Goal: Task Accomplishment & Management: Manage account settings

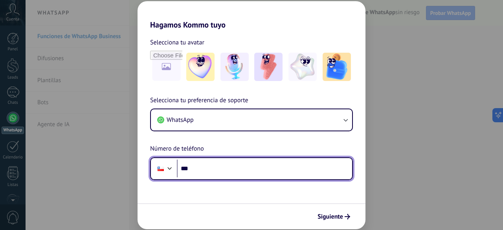
click at [218, 160] on input "***" at bounding box center [264, 169] width 175 height 18
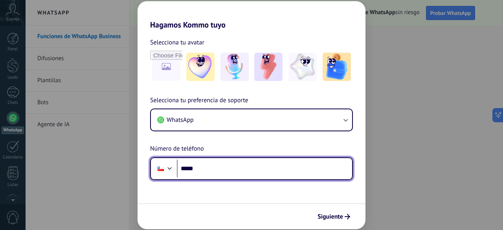
click at [245, 160] on input "*****" at bounding box center [264, 169] width 175 height 18
type input "**********"
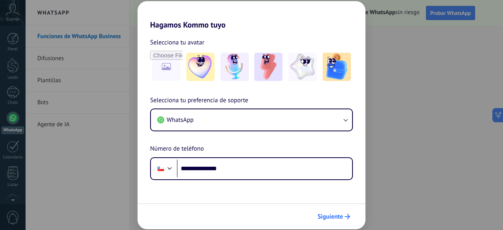
click at [329, 214] on span "Siguiente" at bounding box center [330, 217] width 26 height 6
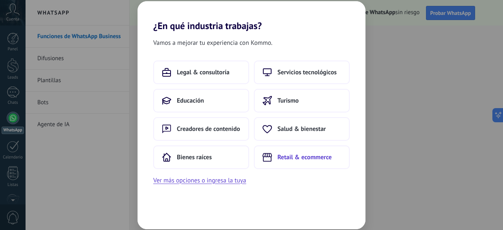
click at [287, 157] on span "Retail & ecommerce" at bounding box center [304, 157] width 54 height 8
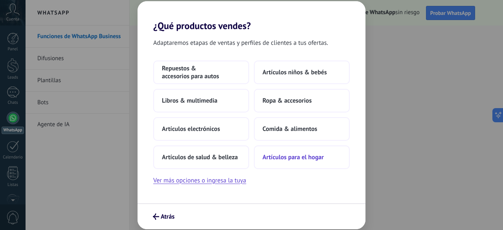
click at [294, 158] on span "Artículos para el hogar" at bounding box center [292, 157] width 61 height 8
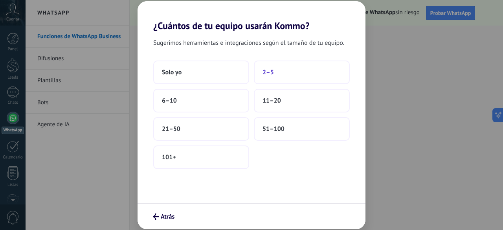
click at [287, 76] on button "2–5" at bounding box center [302, 73] width 96 height 24
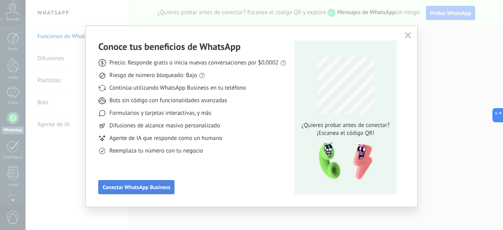
click at [156, 185] on span "Conectar WhatsApp Business" at bounding box center [137, 187] width 68 height 6
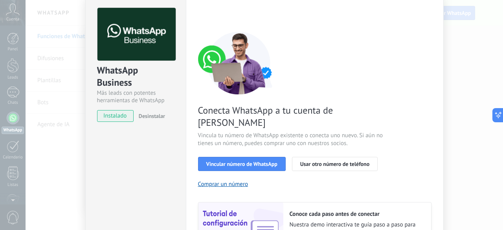
scroll to position [39, 0]
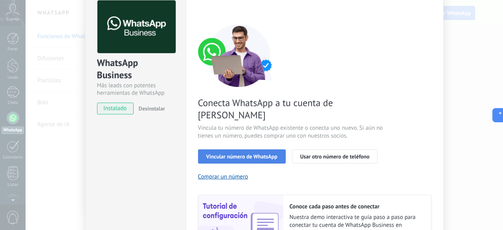
click at [247, 154] on span "Vincular número de WhatsApp" at bounding box center [241, 157] width 71 height 6
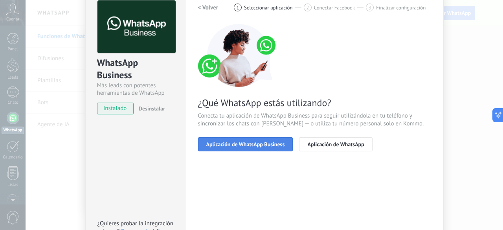
click at [263, 143] on span "Aplicación de WhatsApp Business" at bounding box center [245, 144] width 79 height 6
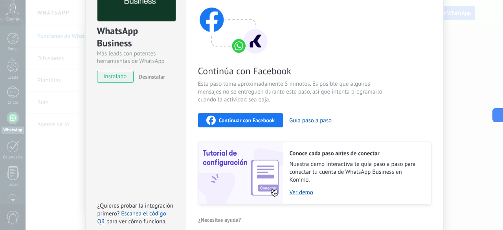
scroll to position [79, 0]
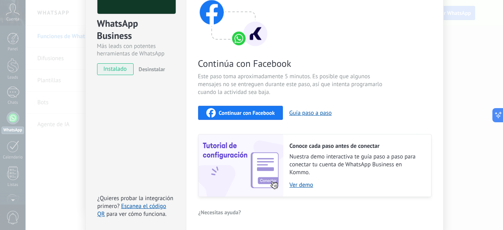
click at [246, 115] on span "Continuar con Facebook" at bounding box center [247, 113] width 56 height 6
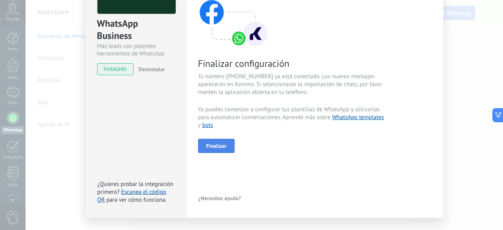
click at [226, 146] on button "Finalizar" at bounding box center [216, 146] width 37 height 14
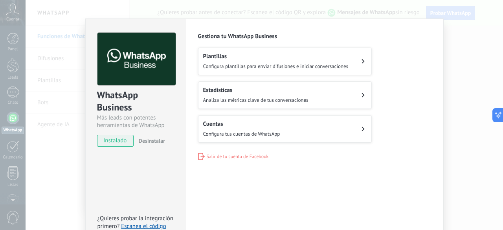
scroll to position [0, 0]
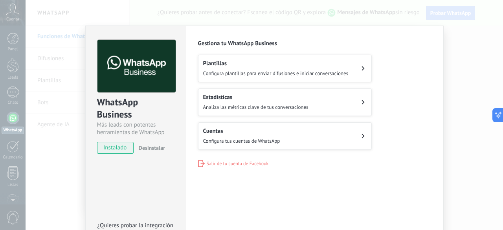
click at [324, 66] on h2 "Plantillas" at bounding box center [275, 63] width 145 height 7
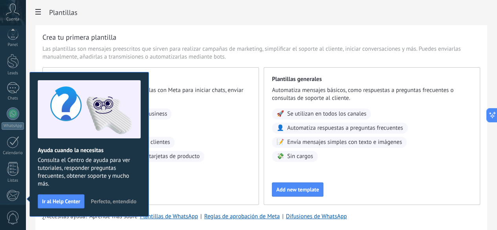
scroll to position [96, 0]
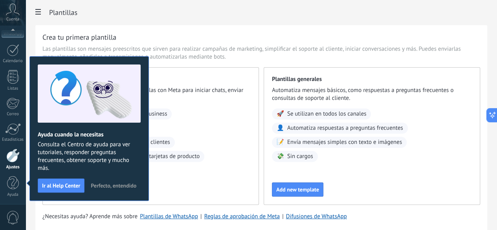
click at [107, 185] on span "Perfecto, entendido" at bounding box center [114, 186] width 46 height 6
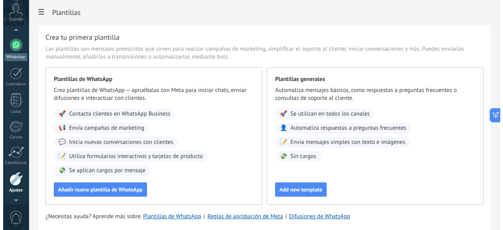
scroll to position [71, 0]
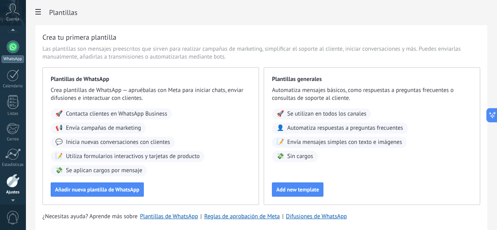
click at [14, 46] on div at bounding box center [13, 46] width 13 height 13
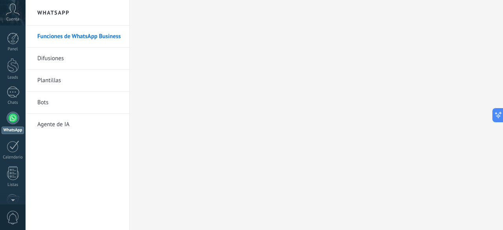
click at [17, 15] on icon at bounding box center [13, 10] width 14 height 12
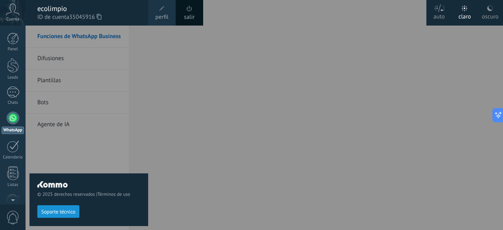
click at [486, 13] on div "oscuro" at bounding box center [490, 15] width 17 height 20
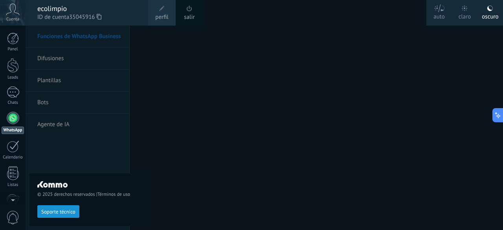
click at [170, 113] on div at bounding box center [277, 115] width 503 height 230
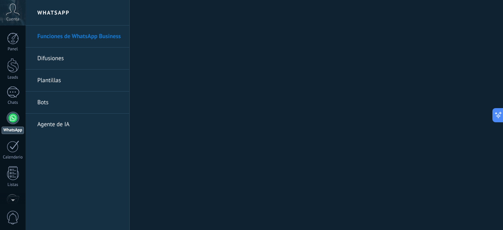
click at [14, 19] on span "Cuenta" at bounding box center [12, 19] width 13 height 5
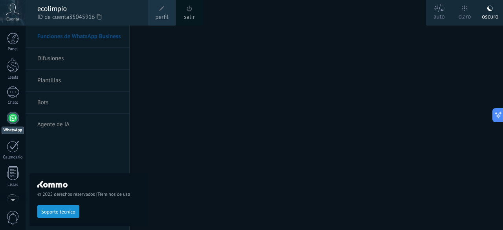
click at [463, 8] on icon at bounding box center [465, 9] width 6 height 6
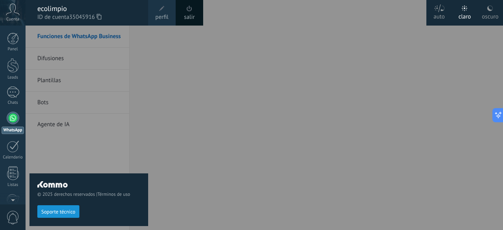
click at [487, 11] on div "oscuro" at bounding box center [490, 15] width 17 height 20
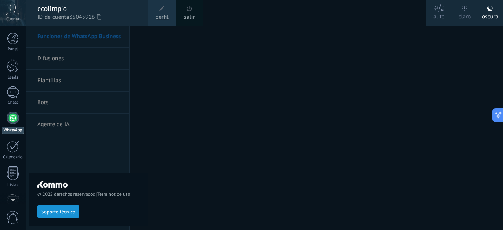
click at [487, 11] on div "oscuro" at bounding box center [490, 15] width 17 height 20
click at [83, 164] on div "© 2025 derechos reservados | Términos de uso Soporte técnico" at bounding box center [88, 128] width 119 height 204
click at [2, 9] on div "Cuenta" at bounding box center [13, 13] width 26 height 26
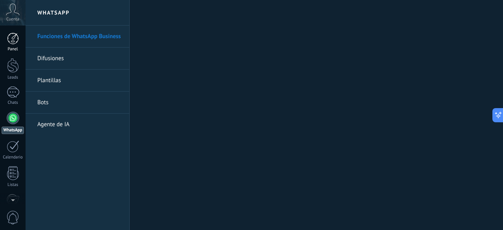
click at [16, 40] on div at bounding box center [13, 39] width 12 height 12
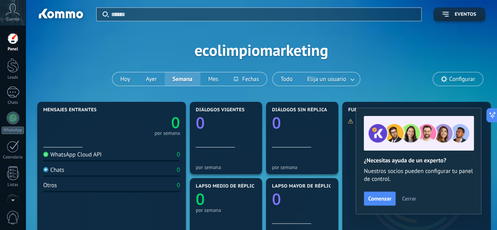
click at [413, 200] on span "Cerrar" at bounding box center [409, 199] width 14 height 6
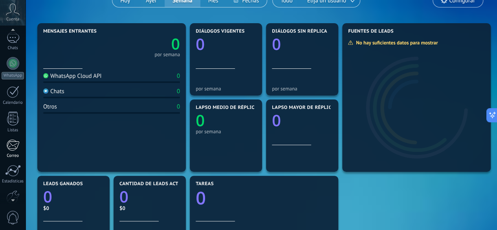
scroll to position [79, 0]
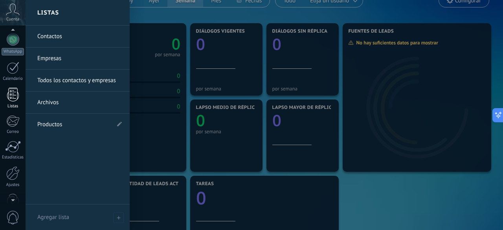
click at [16, 90] on div at bounding box center [13, 95] width 12 height 14
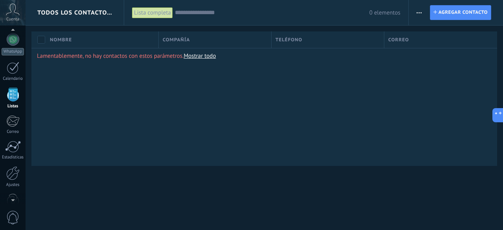
scroll to position [48, 0]
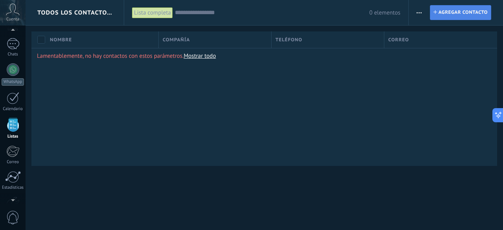
click at [460, 13] on span "Agregar contacto" at bounding box center [463, 13] width 49 height 14
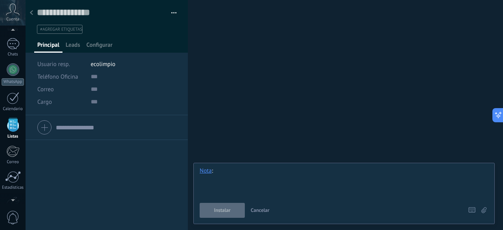
click at [233, 169] on div at bounding box center [344, 182] width 289 height 30
click at [262, 212] on span "Cancelar" at bounding box center [260, 210] width 19 height 7
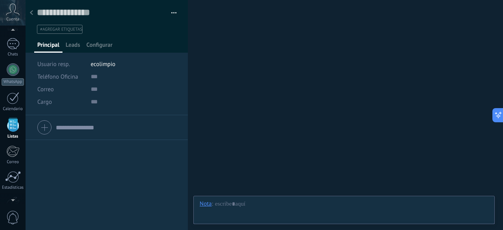
click at [33, 9] on div at bounding box center [31, 13] width 11 height 15
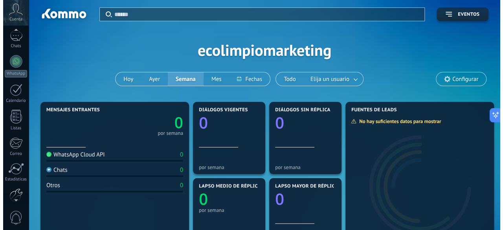
scroll to position [18, 0]
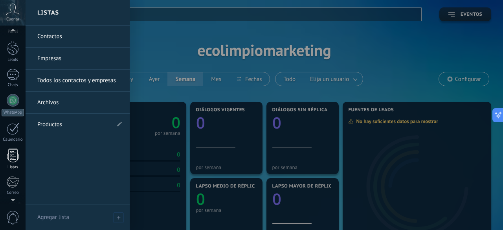
click at [11, 158] on div at bounding box center [13, 156] width 12 height 14
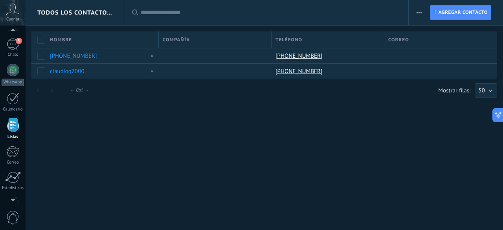
scroll to position [48, 0]
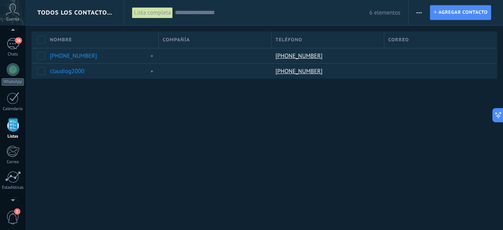
click at [420, 13] on icon "button" at bounding box center [419, 12] width 5 height 1
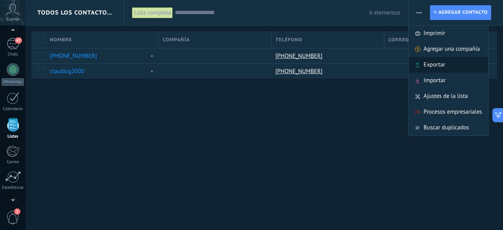
click at [438, 66] on span "Exportar" at bounding box center [435, 65] width 22 height 16
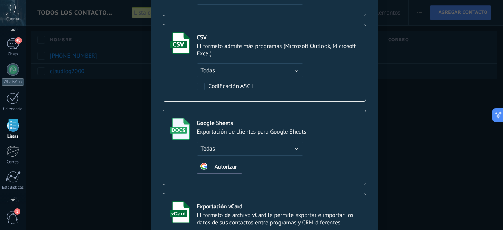
scroll to position [118, 0]
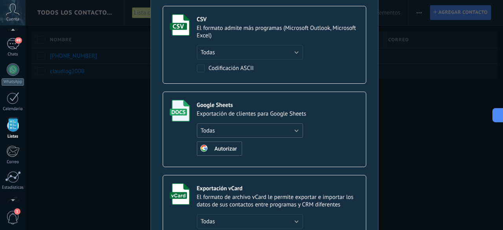
click at [263, 129] on button "Todas" at bounding box center [250, 130] width 106 height 14
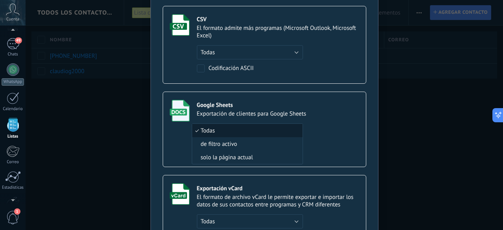
click at [263, 129] on span "Todas" at bounding box center [246, 130] width 108 height 7
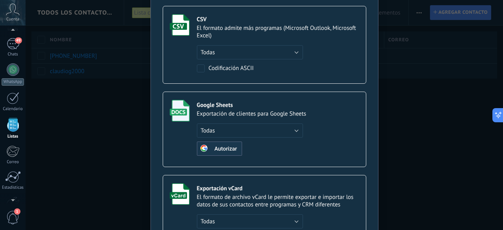
click at [228, 149] on span "Autorizar" at bounding box center [226, 149] width 22 height 6
click at [216, 148] on span "Autorizar" at bounding box center [226, 149] width 22 height 6
click at [226, 147] on span "Autorizar" at bounding box center [226, 149] width 22 height 6
click at [237, 147] on span "Elija la carpeta" at bounding box center [225, 149] width 35 height 6
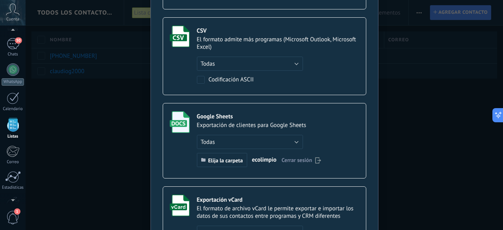
scroll to position [11, 0]
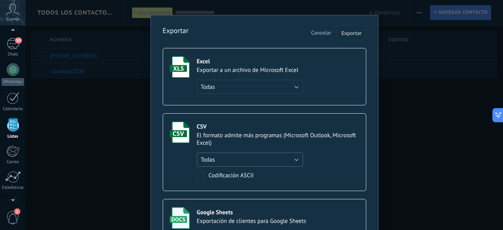
click at [248, 157] on button "Todas" at bounding box center [250, 159] width 106 height 14
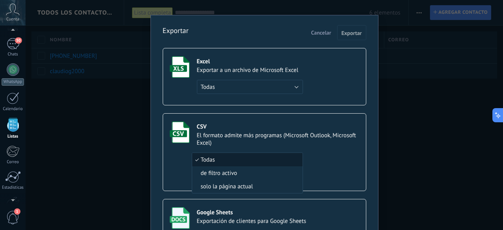
click at [283, 136] on div "El formato admite más programas (Microsoft Outlook, Microsoft Excel)" at bounding box center [278, 139] width 162 height 15
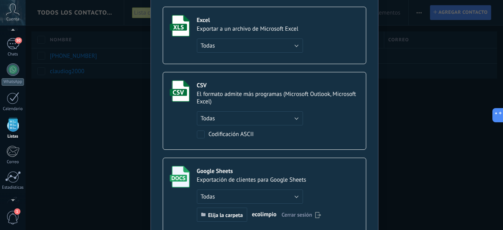
scroll to position [89, 0]
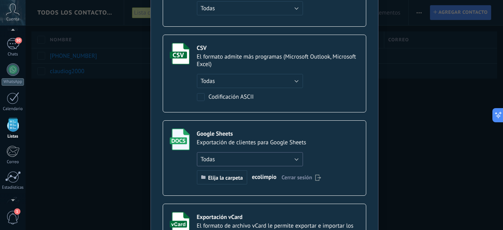
click at [244, 162] on button "Todas" at bounding box center [250, 159] width 106 height 14
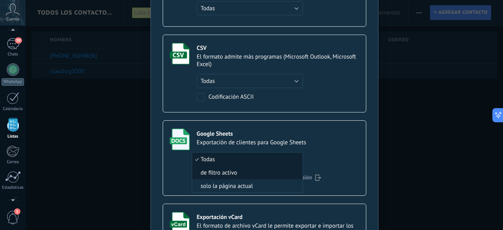
click at [229, 173] on span "de filtro activo" at bounding box center [246, 172] width 108 height 7
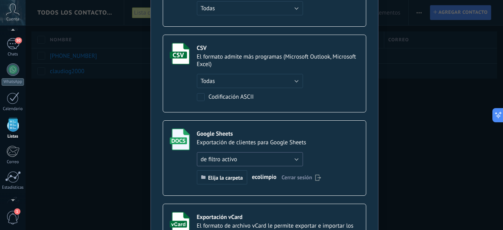
click at [274, 160] on button "de filtro activo" at bounding box center [250, 159] width 106 height 14
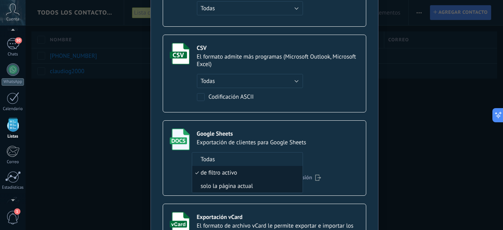
click at [233, 187] on span "solo la página actual" at bounding box center [246, 185] width 108 height 7
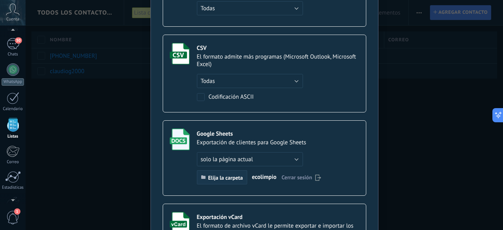
click at [229, 178] on span "Elija la carpeta" at bounding box center [225, 178] width 35 height 6
click at [244, 158] on span "solo la página actual" at bounding box center [227, 159] width 52 height 7
click at [310, 174] on div "Cerrar sesión" at bounding box center [302, 176] width 40 height 7
click at [228, 178] on span "Autorizar" at bounding box center [226, 178] width 22 height 6
click at [230, 153] on button "solo la página actual" at bounding box center [250, 159] width 106 height 14
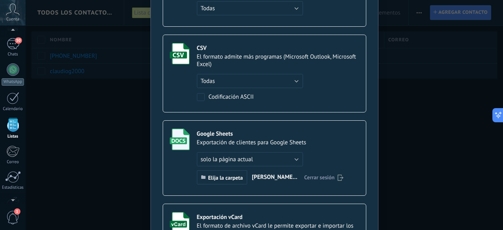
click at [340, 146] on div "Google Sheets Exportación de clientes para Google Sheets Todas de filtro activo…" at bounding box center [270, 156] width 147 height 56
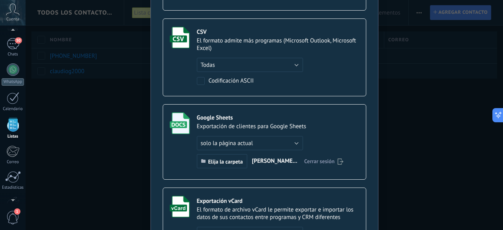
scroll to position [118, 0]
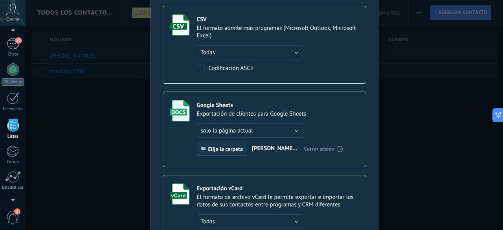
click at [231, 148] on span "Elija la carpeta" at bounding box center [225, 149] width 35 height 6
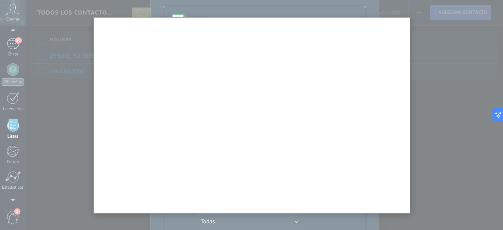
click at [413, 39] on div at bounding box center [251, 115] width 503 height 230
click at [433, 74] on div at bounding box center [251, 115] width 503 height 230
click at [84, 31] on div at bounding box center [251, 115] width 503 height 230
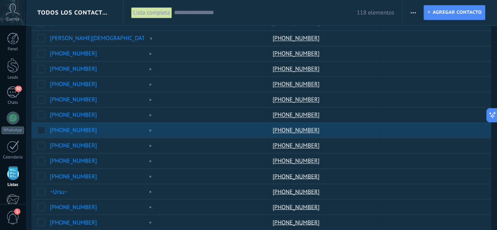
scroll to position [603, 0]
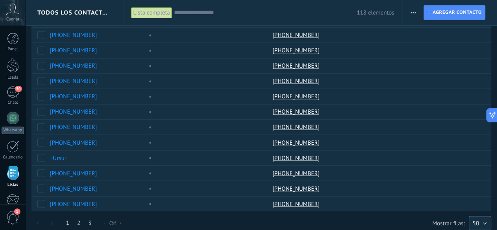
click at [480, 216] on button "50" at bounding box center [480, 223] width 22 height 14
click at [477, 219] on span "200" at bounding box center [476, 222] width 24 height 7
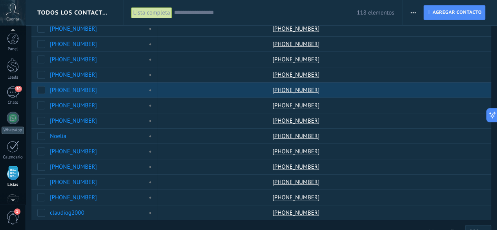
scroll to position [48, 0]
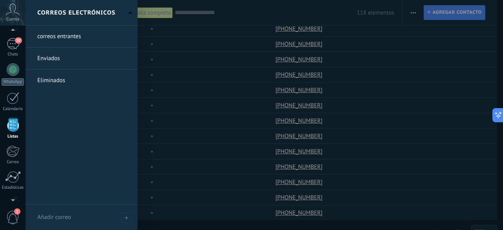
click at [12, 123] on div at bounding box center [13, 125] width 12 height 14
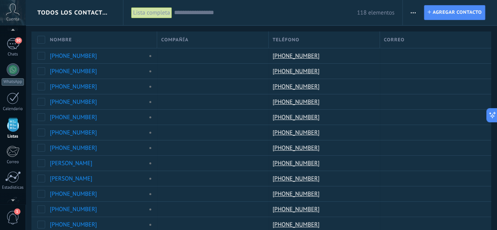
click at [415, 12] on use "button" at bounding box center [413, 12] width 5 height 1
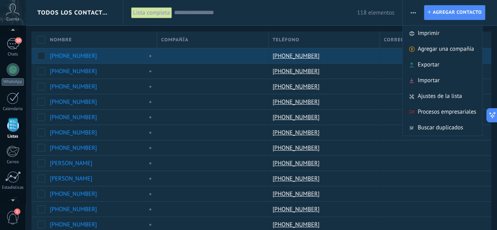
click at [424, 62] on span "Exportar" at bounding box center [429, 65] width 22 height 16
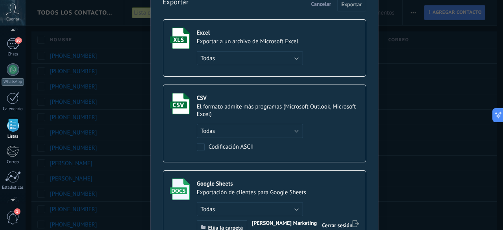
scroll to position [79, 0]
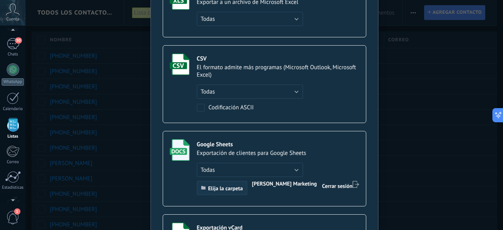
click at [221, 184] on button "Elija la carpeta" at bounding box center [222, 188] width 50 height 14
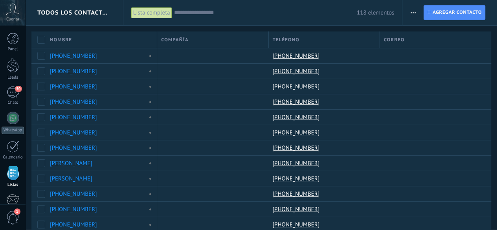
click at [412, 11] on span "button" at bounding box center [413, 12] width 5 height 15
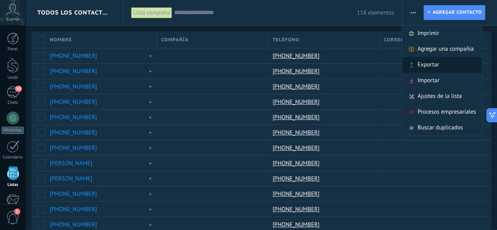
click at [428, 67] on span "Exportar" at bounding box center [428, 65] width 22 height 16
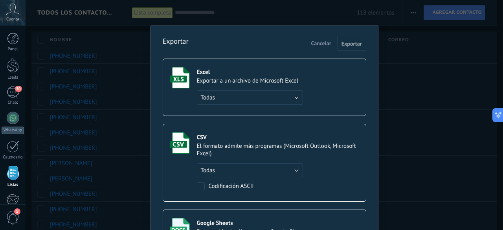
click at [216, 82] on div "Exportar a un archivo de Microsoft Excel" at bounding box center [250, 80] width 106 height 7
click at [347, 44] on span "Exportar" at bounding box center [351, 44] width 20 height 6
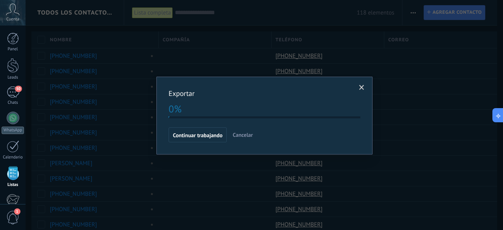
click at [363, 92] on span at bounding box center [361, 87] width 13 height 13
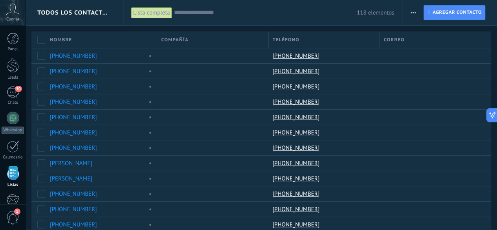
click at [407, 14] on button "button" at bounding box center [412, 12] width 11 height 15
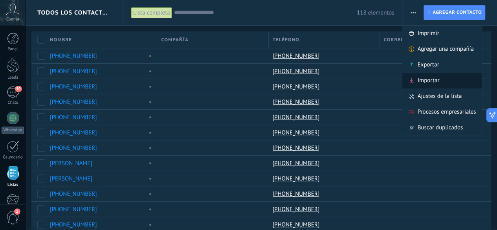
click at [422, 77] on span "Importar" at bounding box center [428, 81] width 22 height 16
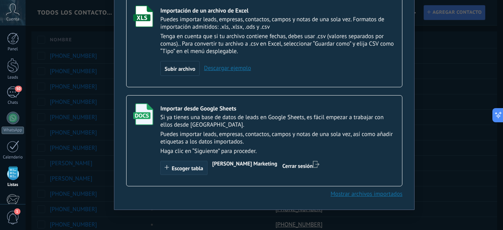
scroll to position [64, 0]
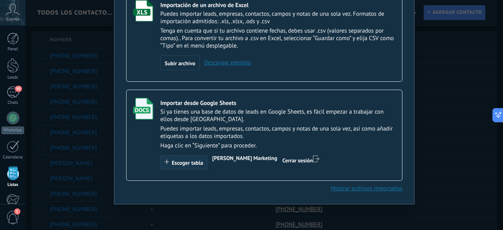
click at [194, 162] on span "Escoger tabla" at bounding box center [187, 163] width 31 height 6
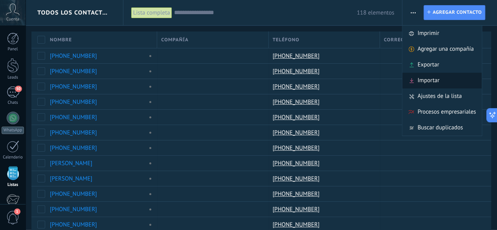
click at [423, 80] on span "Importar" at bounding box center [428, 81] width 22 height 16
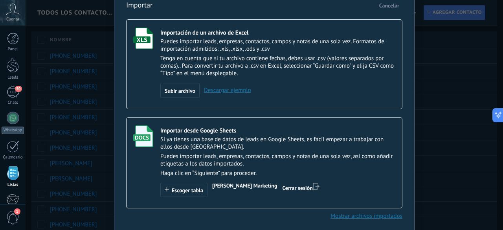
scroll to position [24, 0]
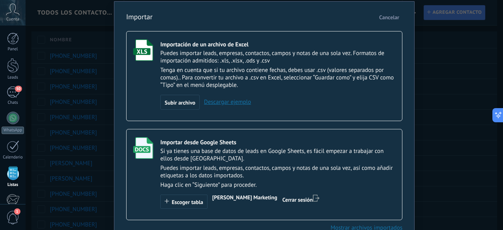
click at [462, 117] on div "Importar Cancelar Importación de un archivo de Excel Puedes importar leads, emp…" at bounding box center [264, 115] width 477 height 230
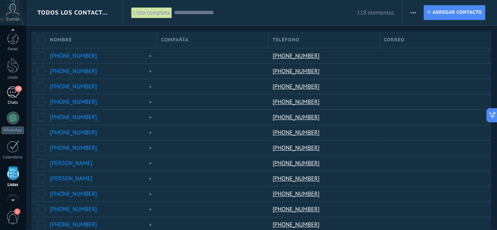
scroll to position [48, 0]
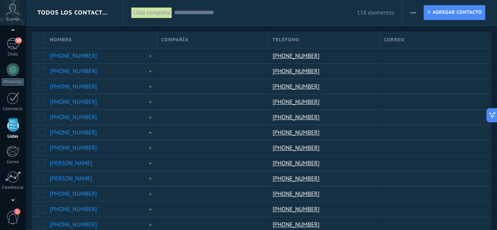
click at [6, 62] on div "Panel Leads 50 Chats WhatsApp Clientes" at bounding box center [13, 118] width 26 height 269
click at [16, 72] on div at bounding box center [13, 69] width 13 height 13
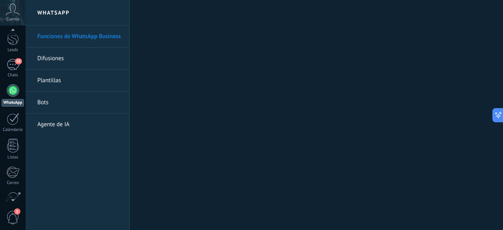
scroll to position [39, 0]
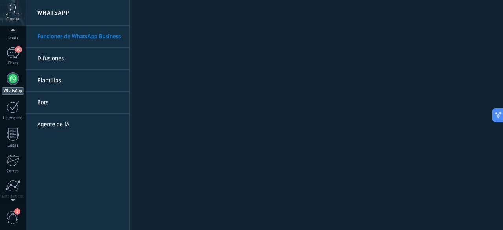
click at [16, 209] on span "1" at bounding box center [17, 211] width 6 height 6
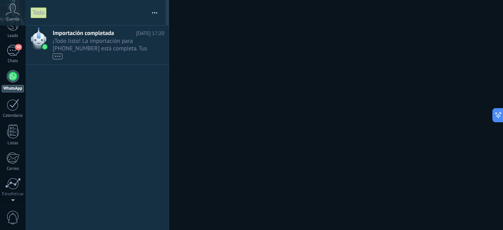
scroll to position [0, 0]
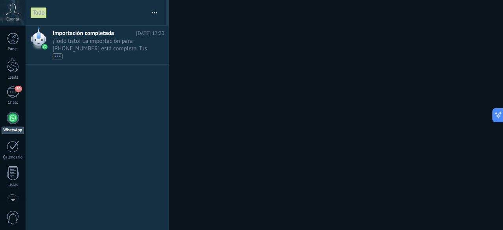
click at [205, 92] on div at bounding box center [251, 115] width 503 height 230
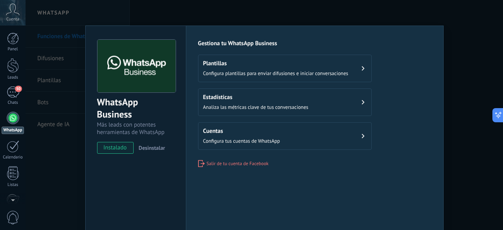
click at [460, 106] on div "WhatsApp Business Más leads con potentes herramientas de WhatsApp instalado Des…" at bounding box center [264, 115] width 477 height 230
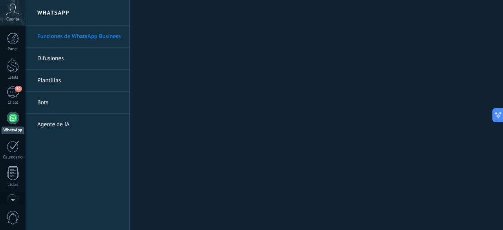
click at [42, 85] on link "Plantillas" at bounding box center [79, 81] width 84 height 22
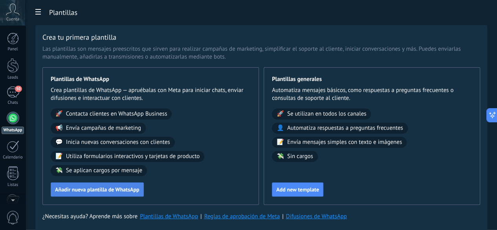
click at [139, 192] on span "Añadir nueva plantilla de WhatsApp" at bounding box center [97, 190] width 84 height 6
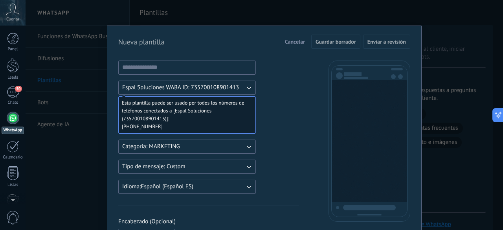
click at [172, 124] on span "+56 9 3263 2977" at bounding box center [184, 127] width 124 height 8
click at [177, 91] on button "Espal Soluciones WABA ID: 735700108901413" at bounding box center [187, 88] width 138 height 14
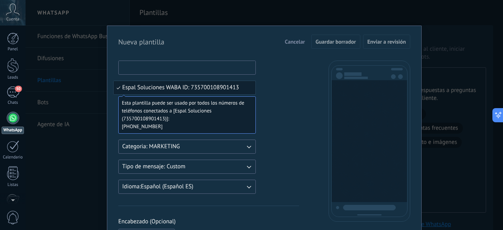
click at [186, 66] on input at bounding box center [187, 67] width 137 height 13
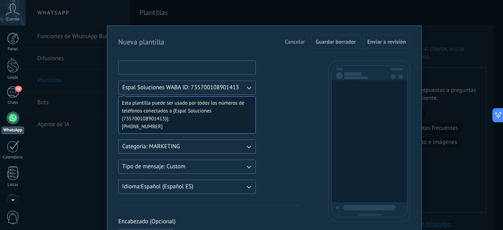
click at [152, 73] on input at bounding box center [187, 67] width 137 height 13
type input "*"
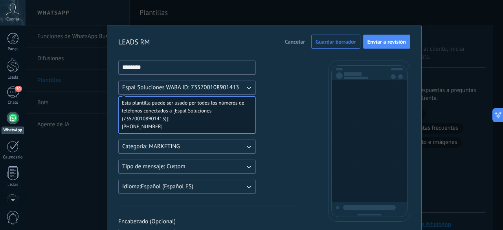
type input "********"
click at [176, 165] on span "Tipo de mensaje: Custom" at bounding box center [153, 167] width 63 height 8
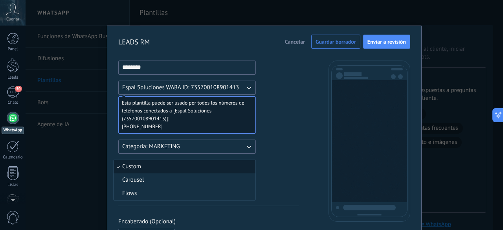
click at [133, 168] on span "Custom" at bounding box center [131, 167] width 19 height 8
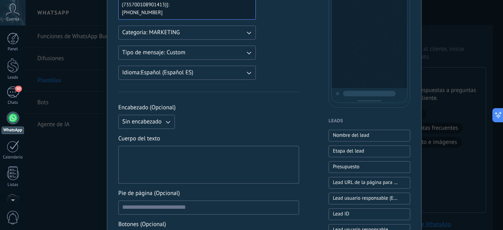
scroll to position [118, 0]
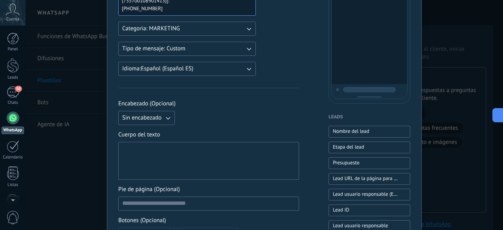
click at [149, 114] on span "Sin encabezado" at bounding box center [141, 118] width 39 height 8
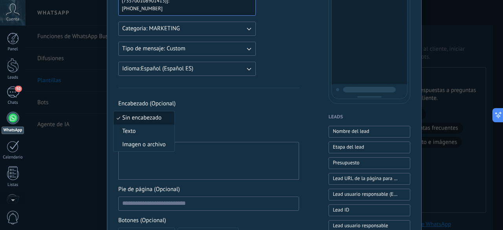
click at [141, 132] on li "Texto" at bounding box center [144, 131] width 61 height 13
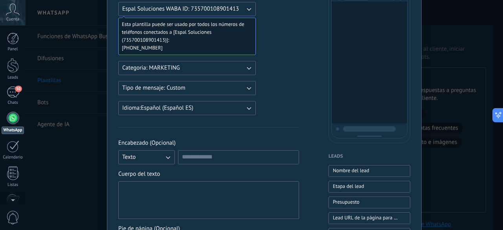
scroll to position [39, 0]
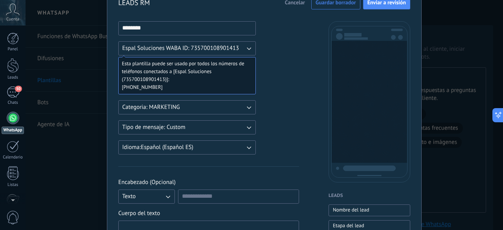
click at [172, 87] on span "+56 9 3263 2977" at bounding box center [184, 87] width 124 height 8
click at [215, 50] on span "Espal Soluciones WABA ID: 735700108901413" at bounding box center [180, 48] width 117 height 8
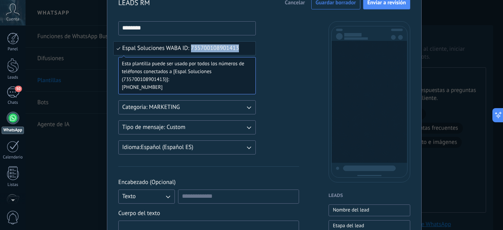
click at [215, 50] on span "Espal Soluciones WABA ID: 735700108901413" at bounding box center [180, 48] width 117 height 8
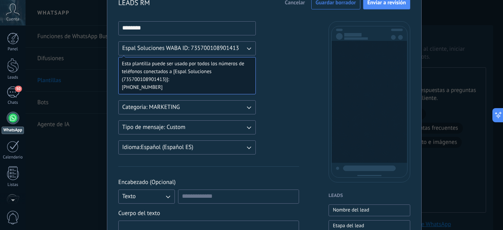
click at [176, 94] on div "******** Espal Soluciones WABA ID: 735700108901413 Esta plantilla puede ser usa…" at bounding box center [187, 87] width 138 height 133
click at [164, 89] on span "+56 9 3263 2977" at bounding box center [184, 87] width 124 height 8
click at [161, 87] on span "+56 9 3263 2977" at bounding box center [184, 87] width 124 height 8
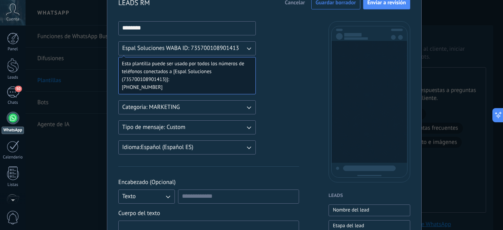
click at [160, 101] on button "Categoria: MARKETING" at bounding box center [187, 107] width 138 height 14
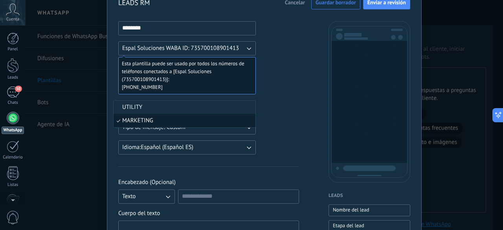
click at [131, 123] on span "MARKETING" at bounding box center [137, 121] width 31 height 8
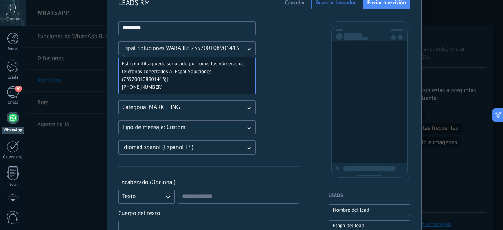
click at [188, 128] on button "Tipo de mensaje: Custom" at bounding box center [187, 127] width 138 height 14
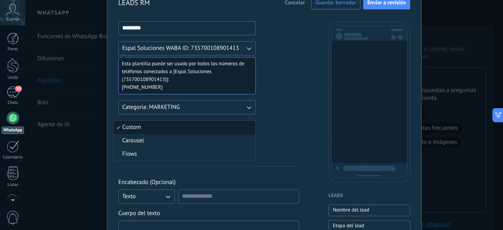
click at [186, 128] on li "Custom" at bounding box center [185, 127] width 142 height 13
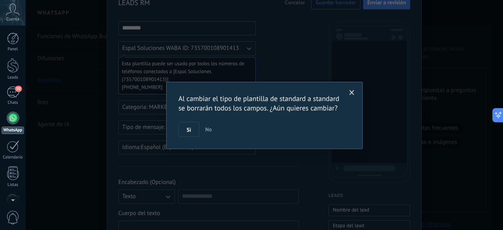
click at [347, 92] on span at bounding box center [351, 92] width 13 height 13
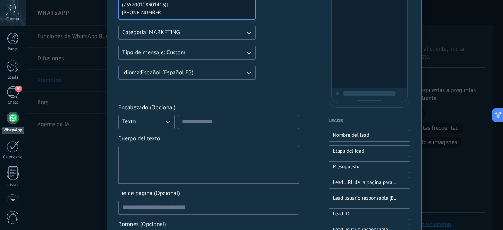
scroll to position [118, 0]
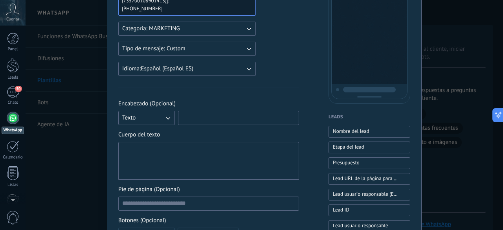
click at [207, 115] on input at bounding box center [238, 117] width 120 height 13
type input "*"
type input "**********"
click at [184, 153] on div at bounding box center [208, 160] width 173 height 31
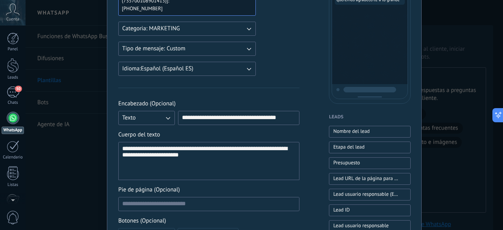
click at [218, 165] on div "**********" at bounding box center [208, 160] width 173 height 31
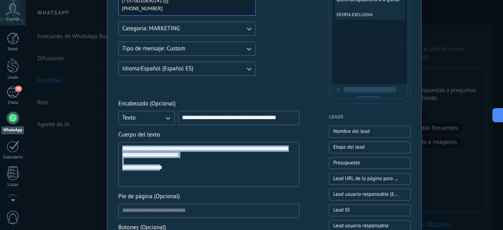
drag, startPoint x: 196, startPoint y: 172, endPoint x: 107, endPoint y: 141, distance: 94.7
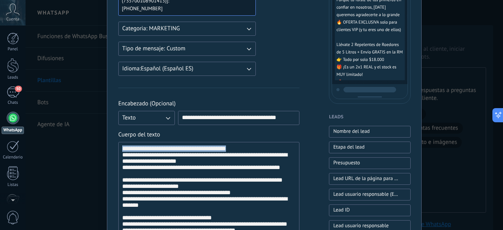
drag, startPoint x: 215, startPoint y: 148, endPoint x: 79, endPoint y: 146, distance: 136.0
click at [79, 147] on div "**********" at bounding box center [264, 115] width 477 height 230
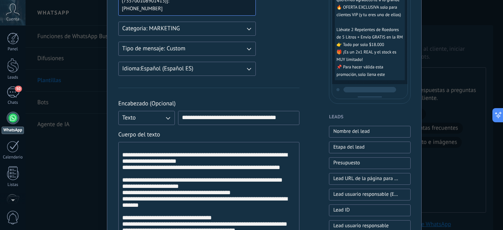
click at [151, 146] on div "**********" at bounding box center [208, 222] width 173 height 154
click at [120, 156] on div "**********" at bounding box center [208, 222] width 181 height 161
click at [122, 156] on div "**********" at bounding box center [208, 222] width 173 height 154
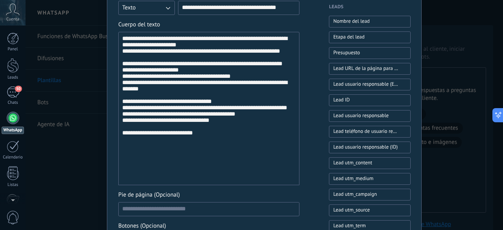
scroll to position [306, 0]
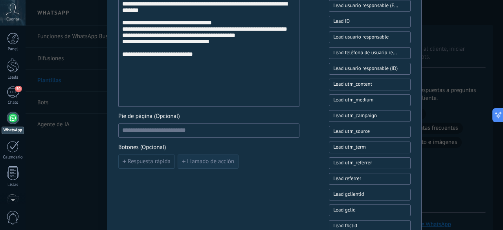
click at [210, 165] on button "Llamado de acción" at bounding box center [208, 161] width 61 height 14
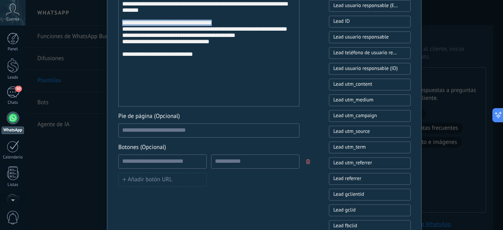
drag, startPoint x: 226, startPoint y: 45, endPoint x: 116, endPoint y: 46, distance: 110.0
click at [116, 46] on div "**********" at bounding box center [264, 80] width 315 height 723
copy div "**********"
click at [231, 160] on input at bounding box center [255, 161] width 88 height 13
paste input "**********"
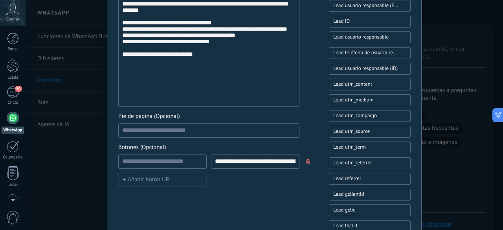
scroll to position [0, 30]
type input "**********"
click at [161, 161] on input at bounding box center [163, 161] width 88 height 13
type input "*"
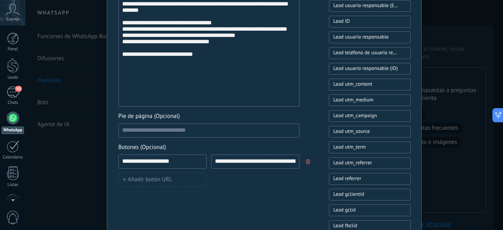
click at [121, 157] on input "**********" at bounding box center [163, 161] width 88 height 13
click at [179, 158] on input "**********" at bounding box center [163, 161] width 88 height 13
type input "**********"
click at [192, 124] on input at bounding box center [209, 130] width 180 height 13
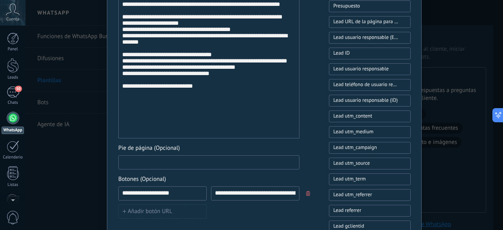
scroll to position [267, 0]
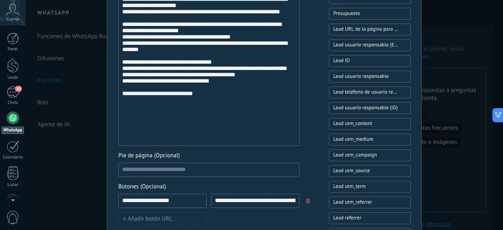
click at [241, 86] on div "**********" at bounding box center [208, 69] width 173 height 147
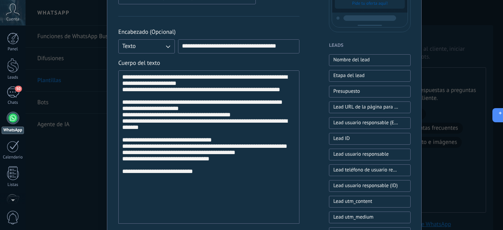
scroll to position [196, 0]
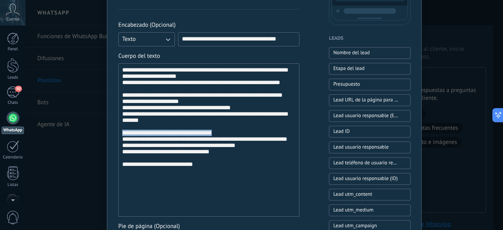
drag, startPoint x: 240, startPoint y: 154, endPoint x: 113, endPoint y: 154, distance: 127.3
click at [113, 154] on div "**********" at bounding box center [264, 190] width 315 height 723
click at [233, 150] on div "**********" at bounding box center [208, 140] width 173 height 147
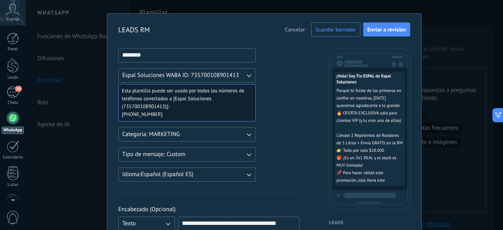
scroll to position [0, 0]
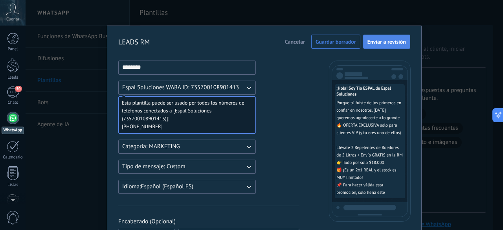
click at [387, 42] on span "Enviar a revisión" at bounding box center [386, 42] width 39 height 6
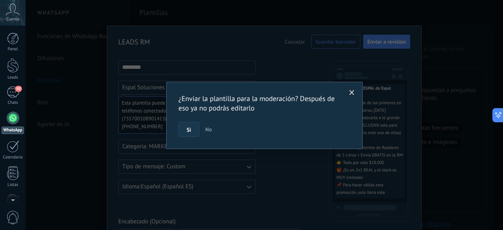
click at [189, 130] on span "Si" at bounding box center [189, 130] width 4 height 6
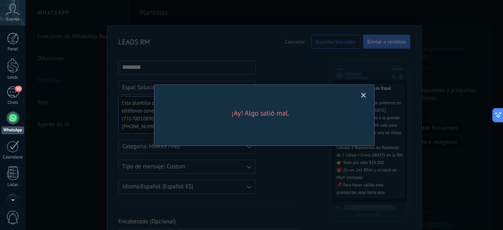
click at [365, 95] on span at bounding box center [363, 96] width 5 height 6
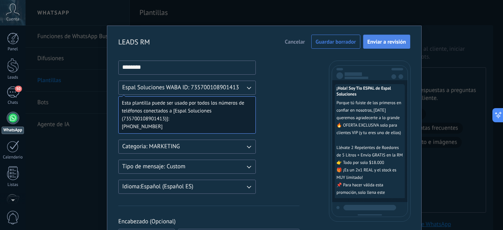
click at [380, 41] on span "Enviar a revisión" at bounding box center [386, 42] width 39 height 6
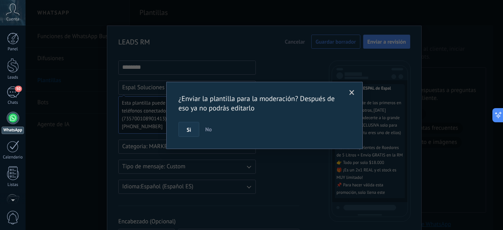
click at [193, 127] on button "Si" at bounding box center [188, 129] width 21 height 15
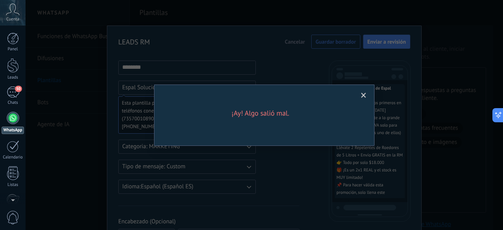
click at [368, 94] on span at bounding box center [363, 95] width 13 height 13
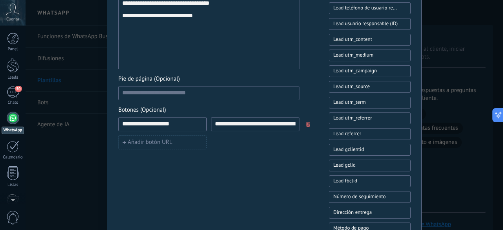
scroll to position [354, 0]
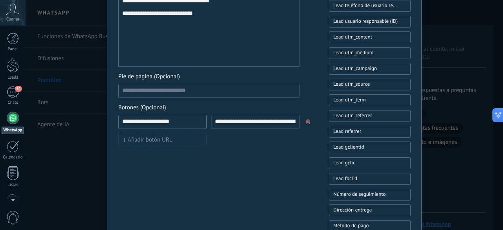
click at [234, 140] on div "Añadir botón URL" at bounding box center [208, 140] width 181 height 14
click at [151, 139] on span "Añadir botón URL" at bounding box center [150, 140] width 44 height 6
click at [306, 134] on button "button" at bounding box center [309, 140] width 6 height 12
click at [306, 122] on icon "button" at bounding box center [308, 121] width 4 height 5
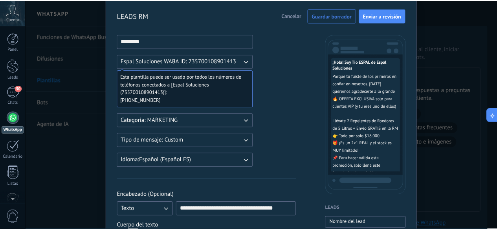
scroll to position [0, 0]
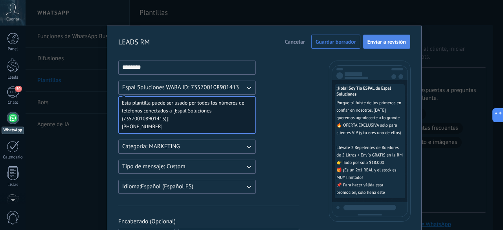
click at [383, 37] on button "Enviar a revisión" at bounding box center [386, 42] width 47 height 14
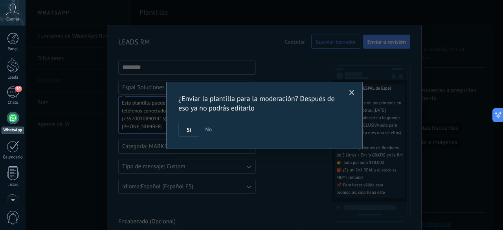
click at [195, 128] on button "Si" at bounding box center [188, 129] width 21 height 15
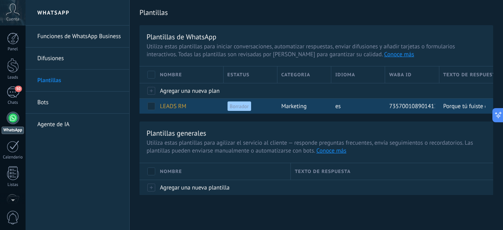
click at [425, 110] on div "735700108901413" at bounding box center [410, 106] width 50 height 15
click at [148, 106] on span at bounding box center [151, 106] width 8 height 8
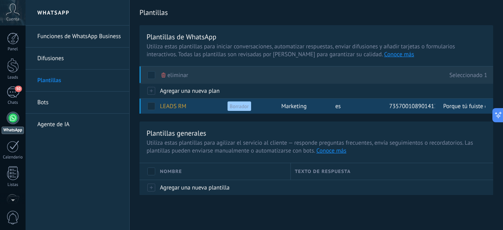
click at [150, 106] on span at bounding box center [151, 106] width 8 height 8
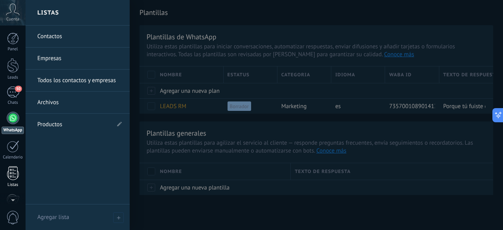
click at [12, 172] on div at bounding box center [13, 173] width 12 height 14
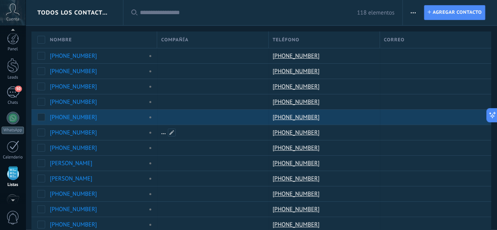
scroll to position [48, 0]
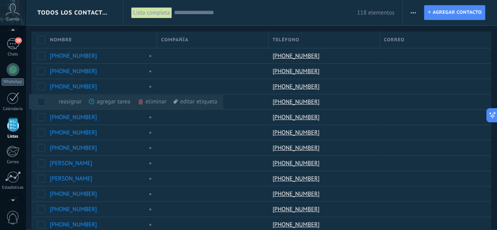
click at [418, 15] on button "button" at bounding box center [412, 12] width 11 height 15
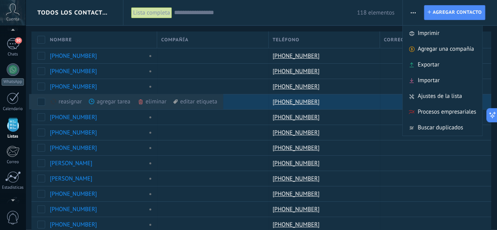
click at [107, 103] on div "agregar tarea màs" at bounding box center [123, 101] width 68 height 15
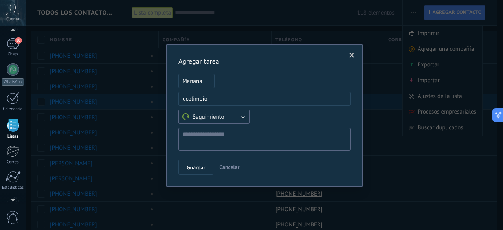
click at [222, 115] on span "Seguimiento" at bounding box center [203, 116] width 42 height 7
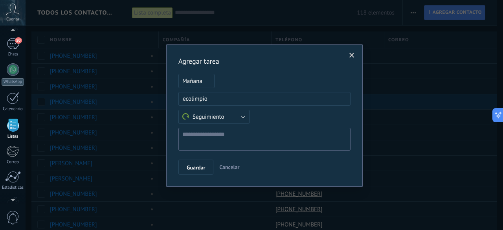
click at [285, 117] on div "Seguimiento Reunión Personalizado Seguimiento" at bounding box center [264, 117] width 172 height 14
click at [351, 57] on span at bounding box center [351, 56] width 5 height 6
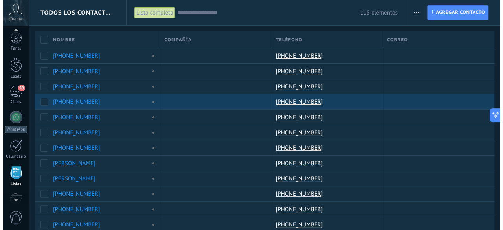
scroll to position [0, 0]
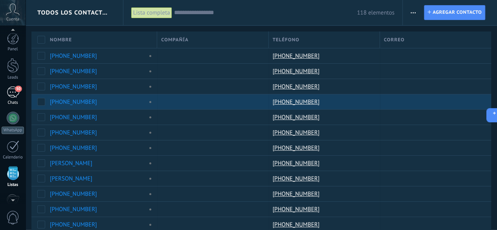
click at [13, 93] on div "50" at bounding box center [13, 91] width 13 height 11
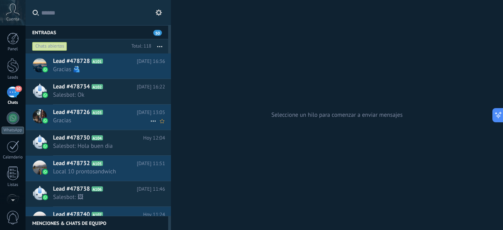
click at [112, 117] on span "Gracias" at bounding box center [101, 120] width 97 height 7
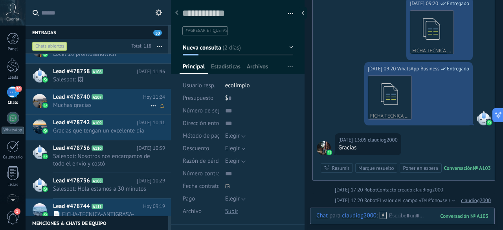
scroll to position [79, 0]
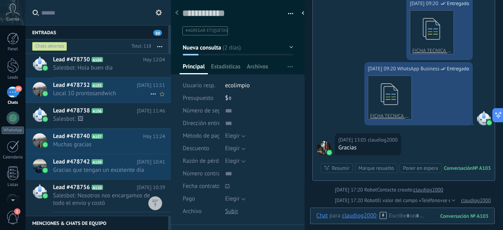
click at [108, 94] on span "Local 10 prontosandwich" at bounding box center [101, 93] width 97 height 7
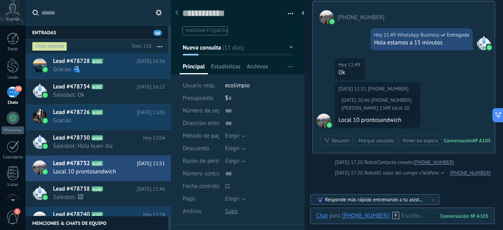
click at [9, 92] on div "50" at bounding box center [13, 91] width 13 height 11
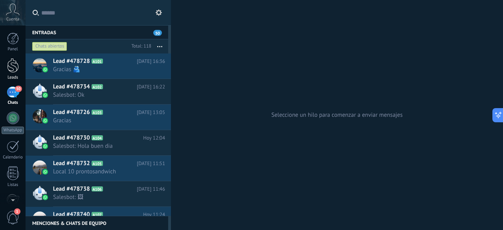
click at [14, 65] on div at bounding box center [13, 65] width 12 height 15
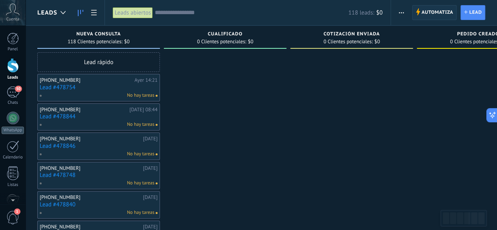
click at [436, 17] on span "Automatiza" at bounding box center [438, 13] width 32 height 14
click at [446, 10] on span "Automatiza" at bounding box center [438, 13] width 32 height 14
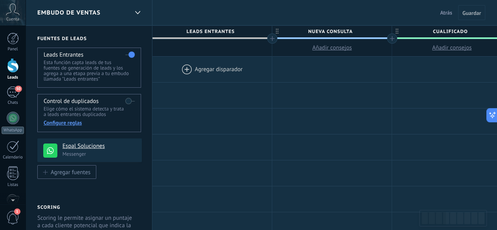
click at [206, 69] on div at bounding box center [211, 70] width 119 height 26
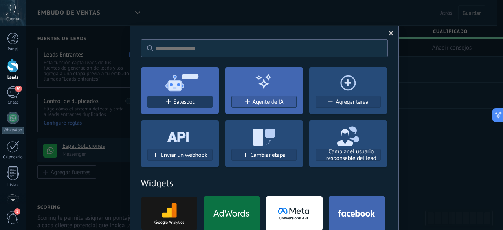
click at [185, 99] on span "Salesbot" at bounding box center [184, 102] width 21 height 7
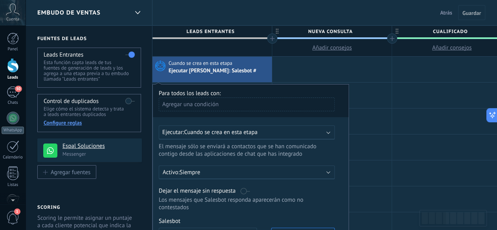
click at [206, 102] on div "Agregar una condición" at bounding box center [247, 104] width 176 height 14
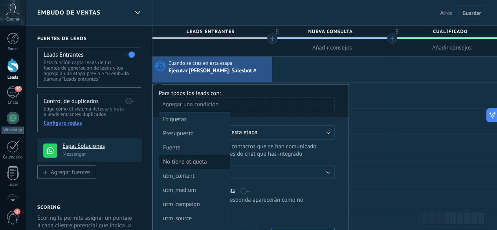
click at [190, 156] on div "No tiene etiqueta" at bounding box center [193, 161] width 61 height 11
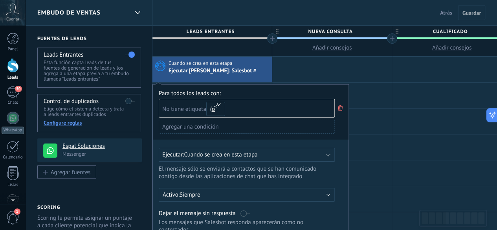
click at [225, 158] on div "Ejecutar: Cuando se crea en esta etapa" at bounding box center [247, 155] width 176 height 14
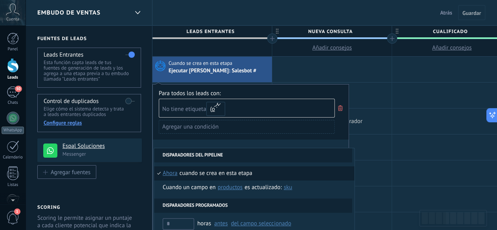
click at [383, 109] on div at bounding box center [331, 121] width 119 height 26
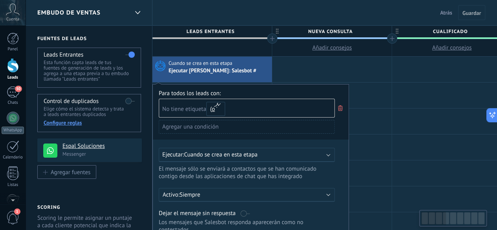
click at [341, 108] on use at bounding box center [340, 108] width 5 height 6
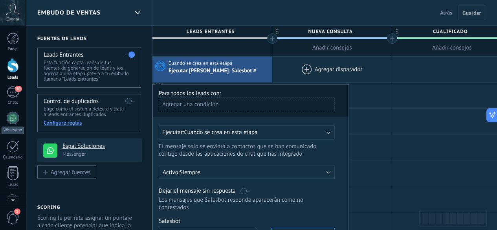
click at [310, 75] on div at bounding box center [331, 70] width 119 height 26
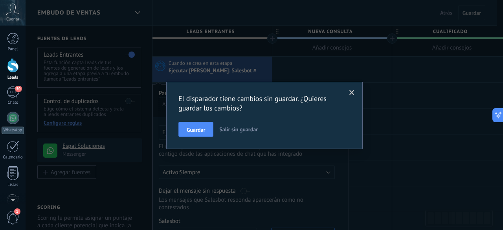
click at [244, 133] on button "Salir sin guardar" at bounding box center [238, 129] width 45 height 15
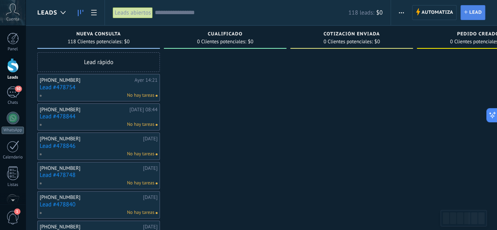
click at [468, 11] on link "Lead Nuevo lead" at bounding box center [473, 12] width 25 height 15
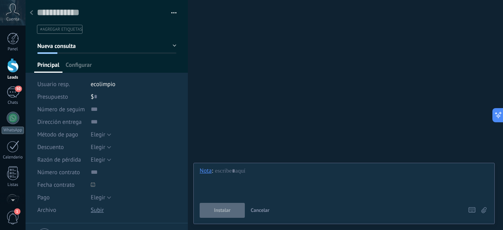
click at [34, 10] on div at bounding box center [31, 13] width 11 height 15
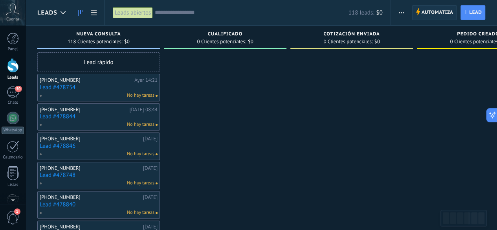
click at [427, 11] on span "Automatiza" at bounding box center [438, 13] width 32 height 14
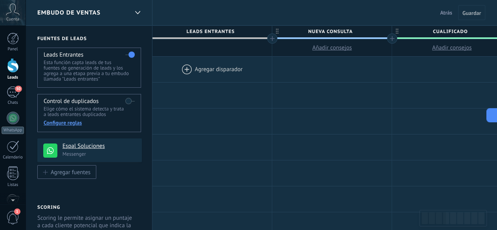
click at [223, 70] on div at bounding box center [211, 70] width 119 height 26
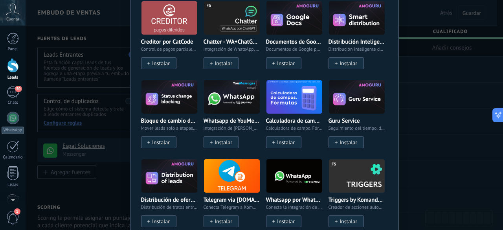
scroll to position [39, 0]
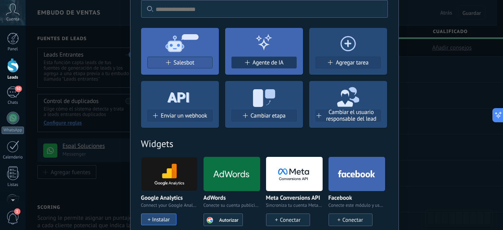
click at [273, 63] on span "Agente de IA" at bounding box center [268, 62] width 31 height 7
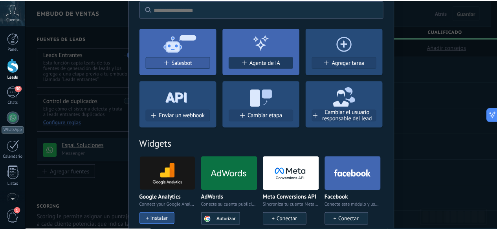
scroll to position [0, 0]
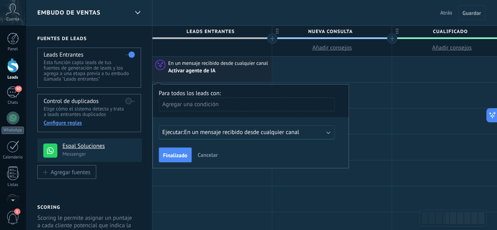
click at [226, 103] on div "Agregar una condición" at bounding box center [247, 104] width 176 height 14
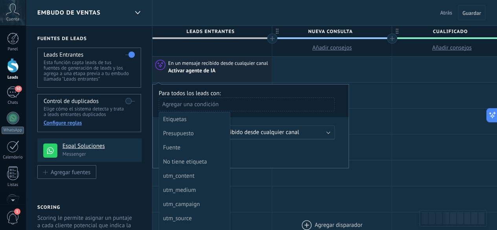
click at [315, 221] on div at bounding box center [331, 225] width 119 height 26
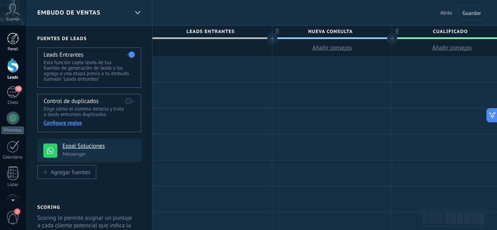
click at [18, 34] on div at bounding box center [13, 39] width 12 height 12
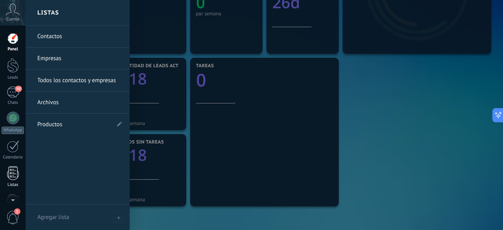
click at [13, 174] on div at bounding box center [13, 173] width 12 height 14
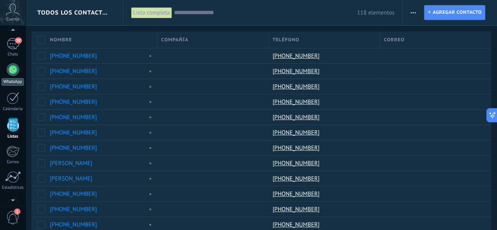
click at [11, 67] on div at bounding box center [13, 69] width 13 height 13
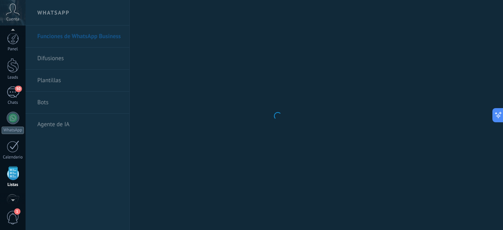
scroll to position [48, 0]
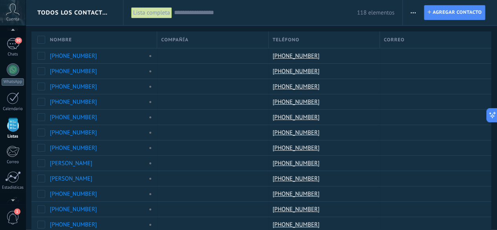
click at [411, 13] on span "button" at bounding box center [413, 12] width 5 height 15
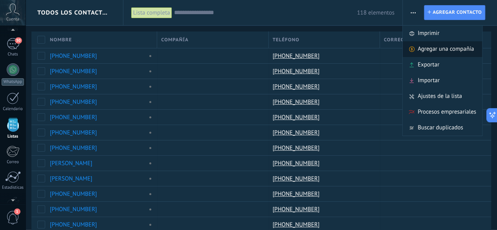
click at [438, 48] on span "Agregar una compañía" at bounding box center [446, 49] width 56 height 16
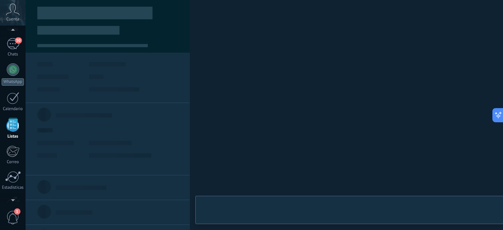
type textarea "***"
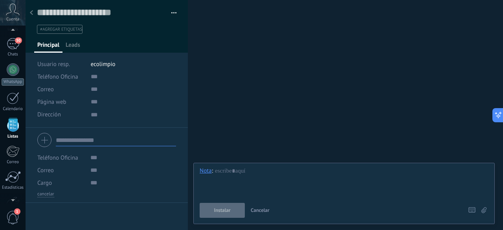
scroll to position [8, 0]
click at [30, 7] on div at bounding box center [31, 13] width 11 height 15
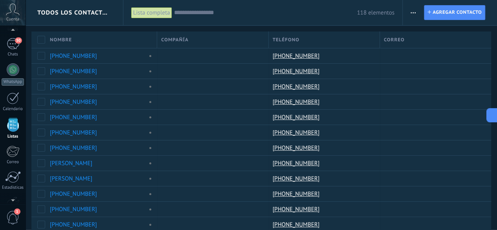
click at [407, 13] on button "button" at bounding box center [412, 12] width 11 height 15
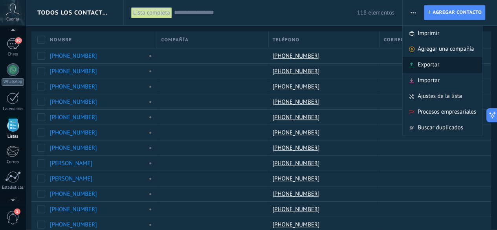
click at [422, 64] on span "Exportar" at bounding box center [429, 65] width 22 height 16
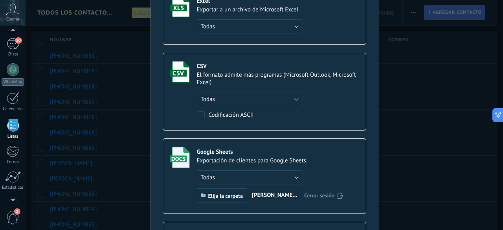
scroll to position [79, 0]
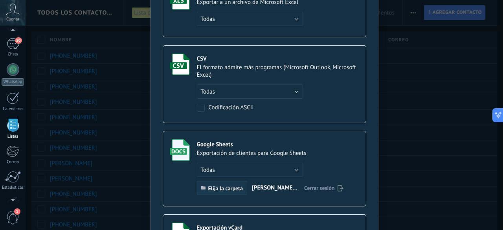
click at [222, 190] on button "Elija la carpeta" at bounding box center [222, 188] width 50 height 14
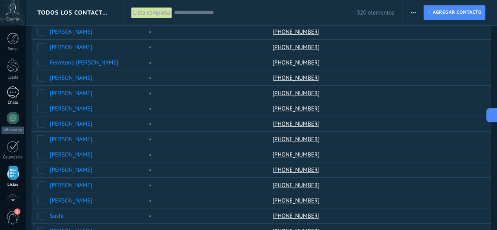
scroll to position [48, 0]
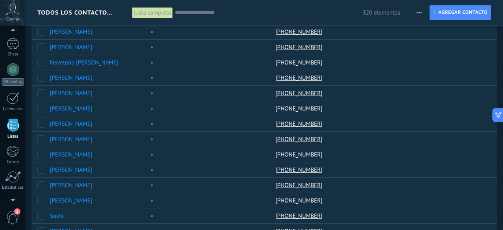
click at [16, 127] on div at bounding box center [13, 125] width 12 height 14
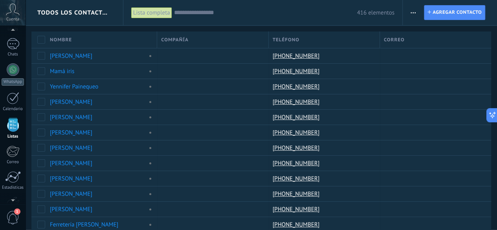
click at [413, 12] on icon "button" at bounding box center [413, 12] width 5 height 1
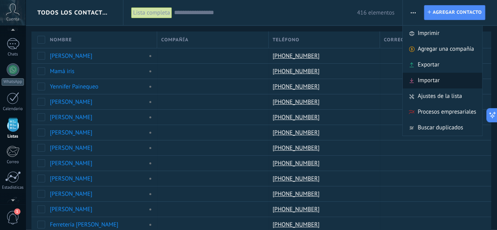
click at [428, 80] on span "Importar" at bounding box center [429, 81] width 22 height 16
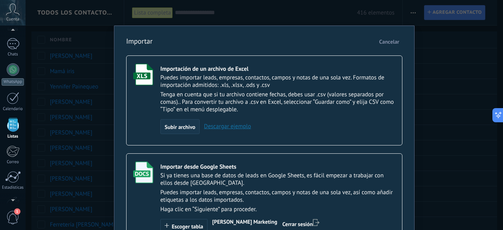
click at [172, 125] on span "Subir archivo" at bounding box center [180, 127] width 31 height 6
click at [0, 0] on input "Importación de un archivo de Excel Puedes importar leads, empresas, contactos, …" at bounding box center [0, 0] width 0 height 0
click at [184, 131] on div "Subir archivo" at bounding box center [179, 126] width 39 height 15
click at [0, 0] on input "Importación de un archivo de Excel Puedes importar leads, empresas, contactos, …" at bounding box center [0, 0] width 0 height 0
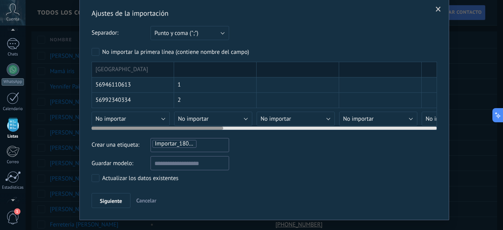
scroll to position [39, 0]
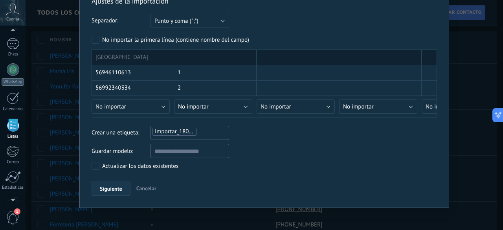
click at [117, 186] on span "Siguiente" at bounding box center [111, 189] width 22 height 6
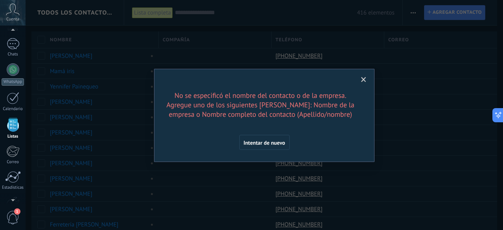
scroll to position [0, 0]
click at [265, 141] on span "Intentar de nuevo" at bounding box center [265, 143] width 42 height 6
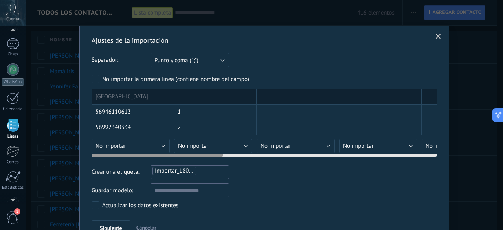
click at [138, 112] on div "56946110613" at bounding box center [133, 112] width 83 height 15
drag, startPoint x: 209, startPoint y: 155, endPoint x: 77, endPoint y: 158, distance: 132.1
click at [77, 158] on div "Ajustes de la importación Separador: Punto y coma (";") Coma (",") Tabulación (…" at bounding box center [264, 115] width 477 height 230
click at [139, 144] on button "No importar" at bounding box center [131, 146] width 78 height 14
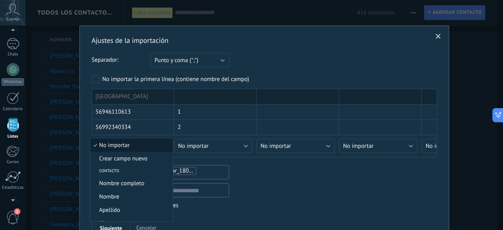
click at [139, 144] on span "No importar" at bounding box center [130, 144] width 80 height 7
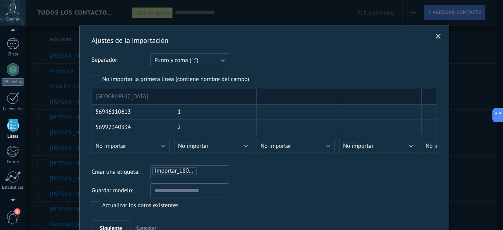
click at [194, 61] on span "Punto y coma (";")" at bounding box center [176, 60] width 44 height 7
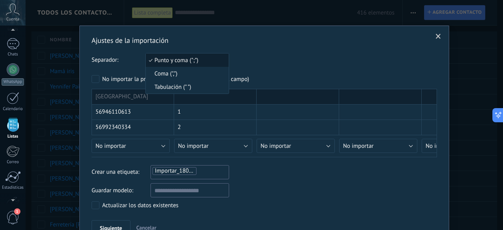
click at [190, 59] on span "Punto y coma (";")" at bounding box center [186, 60] width 81 height 7
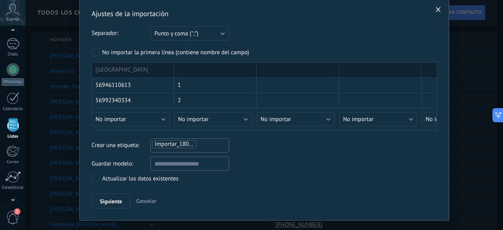
scroll to position [39, 0]
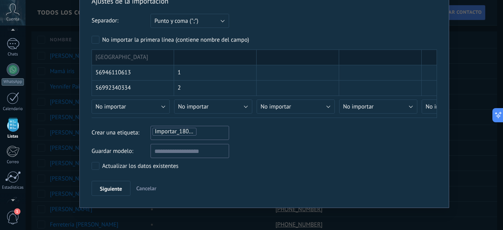
click at [116, 167] on div "Actualizar los datos existentes" at bounding box center [140, 166] width 76 height 8
click at [106, 187] on span "Siguiente" at bounding box center [111, 189] width 22 height 6
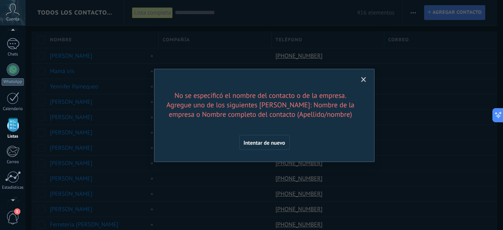
scroll to position [0, 0]
click at [258, 141] on span "Intentar de nuevo" at bounding box center [265, 143] width 42 height 6
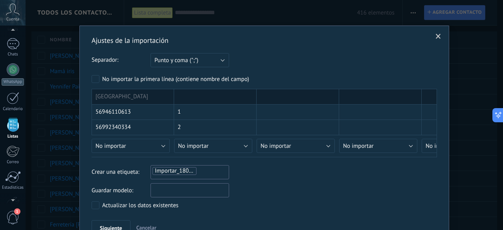
click at [184, 192] on input "text" at bounding box center [189, 190] width 79 height 14
type input "*"
type input "******"
click at [120, 222] on button "Siguiente" at bounding box center [111, 227] width 39 height 15
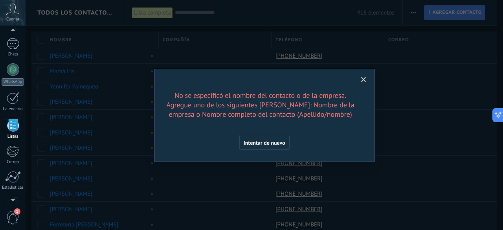
click at [275, 132] on div "No se especificó el nombre del contacto o de la empresa. Agregue uno de los sig…" at bounding box center [264, 120] width 196 height 59
click at [277, 139] on button "Intentar de nuevo" at bounding box center [264, 142] width 50 height 15
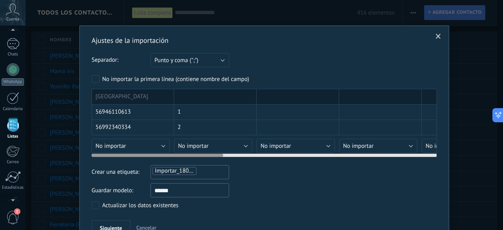
click at [195, 116] on div "1" at bounding box center [215, 112] width 83 height 15
click at [297, 108] on div at bounding box center [298, 112] width 83 height 15
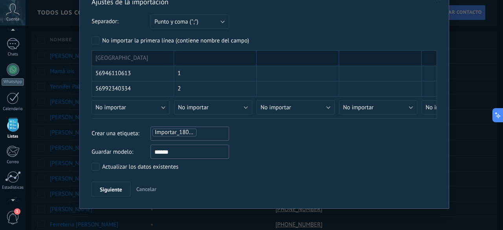
scroll to position [41, 0]
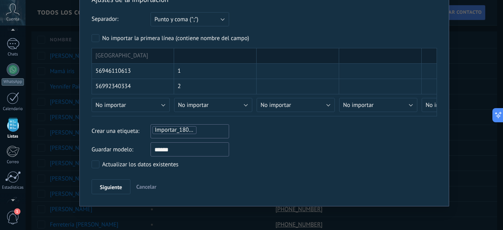
drag, startPoint x: 245, startPoint y: 117, endPoint x: 403, endPoint y: 117, distance: 157.6
click at [403, 117] on div "Ajustes de la importación Separador: Punto y coma (";") Coma (",") Tabulación (…" at bounding box center [264, 94] width 345 height 199
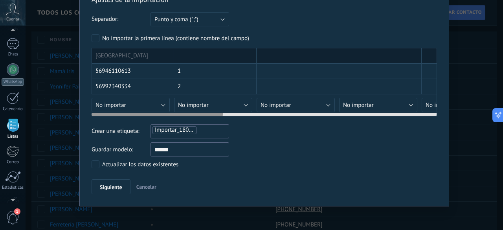
click at [206, 110] on div at bounding box center [264, 113] width 345 height 6
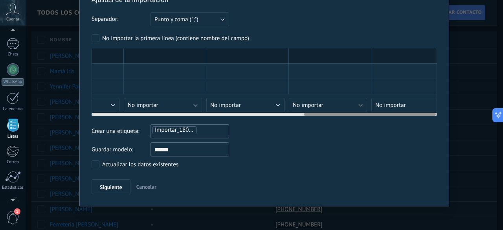
scroll to position [0, 561]
drag, startPoint x: 206, startPoint y: 112, endPoint x: 421, endPoint y: 115, distance: 215.0
click at [421, 115] on div "REGIÓN METROPOLITANA 56946110613 1 56992340334 2 56986003751 3 56981325816 4 56…" at bounding box center [264, 82] width 345 height 68
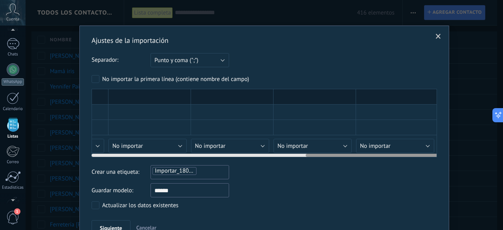
scroll to position [0, 0]
click at [164, 102] on div at bounding box center [149, 97] width 83 height 16
click at [158, 105] on div at bounding box center [149, 112] width 83 height 15
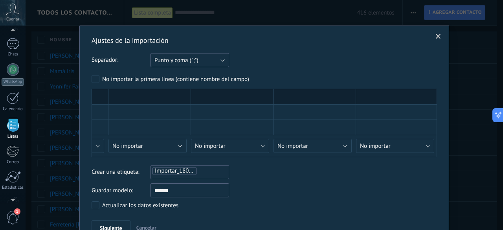
click at [181, 64] on span "Punto y coma (";")" at bounding box center [176, 60] width 44 height 7
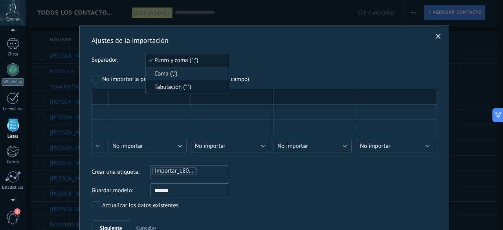
click at [174, 84] on span "Tabulación (" ")" at bounding box center [186, 86] width 81 height 7
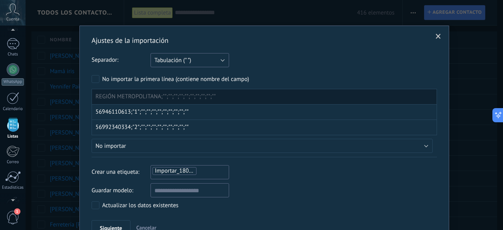
click at [175, 60] on span "Tabulación (" ")" at bounding box center [172, 60] width 37 height 7
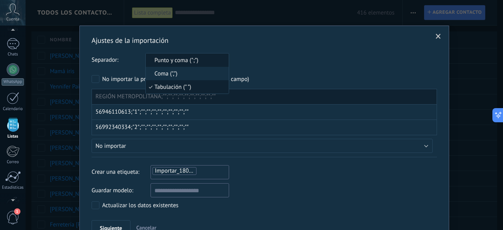
click at [172, 66] on li "Punto y coma (";")" at bounding box center [187, 59] width 83 height 13
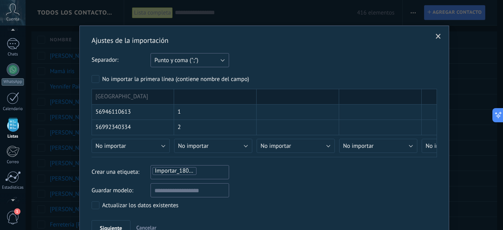
click at [177, 60] on span "Punto y coma (";")" at bounding box center [176, 60] width 44 height 7
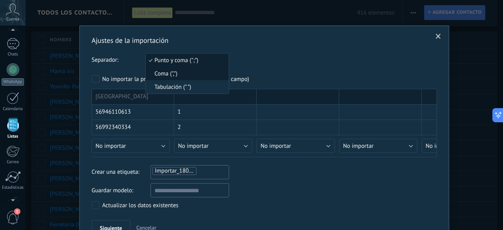
click at [174, 75] on span "Coma (",")" at bounding box center [186, 73] width 81 height 7
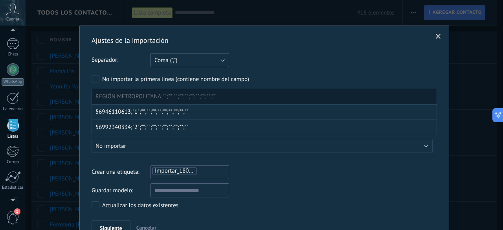
click at [193, 58] on button "Coma (",")" at bounding box center [189, 60] width 79 height 14
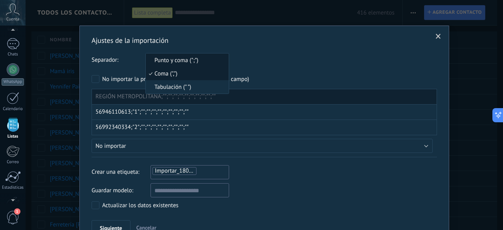
click at [168, 60] on span "Punto y coma (";")" at bounding box center [186, 60] width 81 height 7
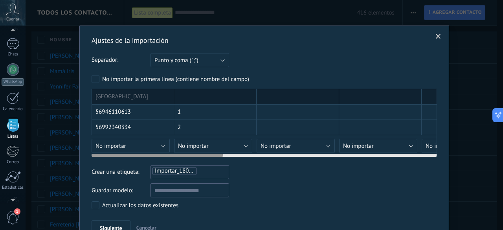
click at [197, 112] on div "1" at bounding box center [215, 112] width 83 height 15
drag, startPoint x: 196, startPoint y: 91, endPoint x: 199, endPoint y: 97, distance: 6.5
click at [199, 96] on div at bounding box center [215, 97] width 83 height 16
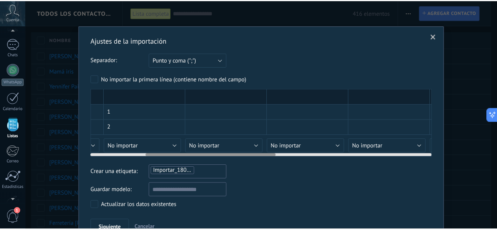
scroll to position [0, 0]
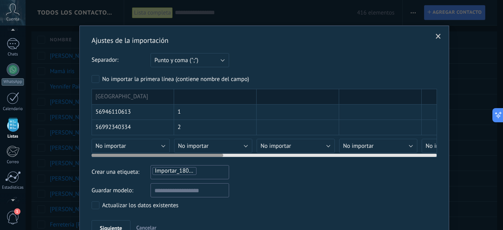
drag, startPoint x: 199, startPoint y: 97, endPoint x: 280, endPoint y: 138, distance: 90.1
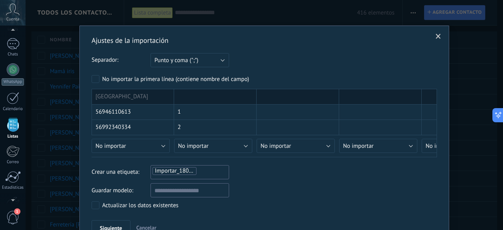
click at [187, 171] on span "Importar_18082025_1753" at bounding box center [187, 170] width 65 height 7
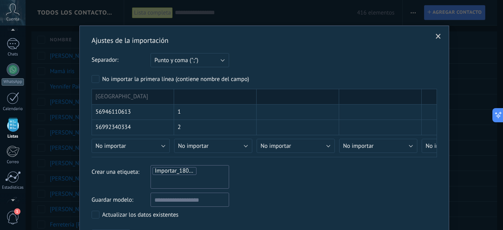
click at [184, 186] on div "Importar_18082025_1753" at bounding box center [189, 177] width 79 height 24
click at [436, 37] on span at bounding box center [438, 37] width 5 height 6
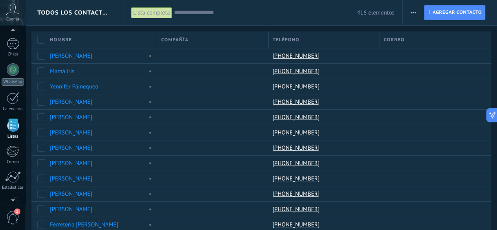
click at [151, 11] on div "Lista completa" at bounding box center [151, 12] width 41 height 11
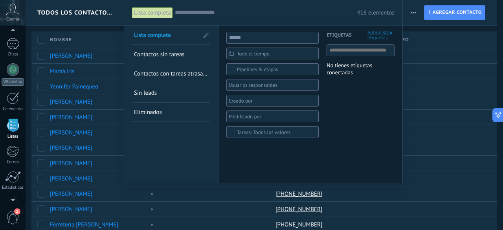
click at [420, 48] on div at bounding box center [251, 115] width 503 height 230
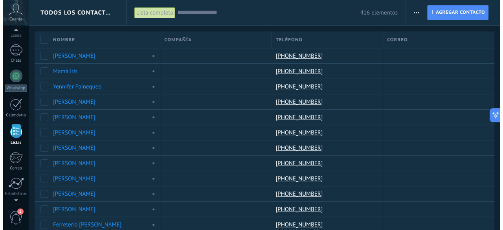
scroll to position [40, 0]
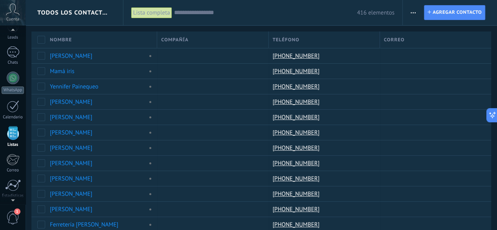
click at [6, 20] on div "Cuenta" at bounding box center [13, 13] width 26 height 26
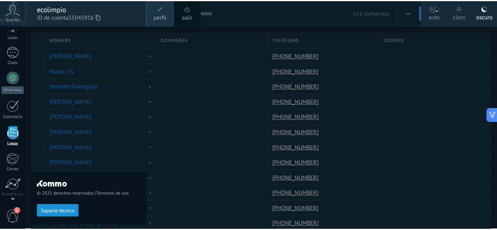
scroll to position [48, 0]
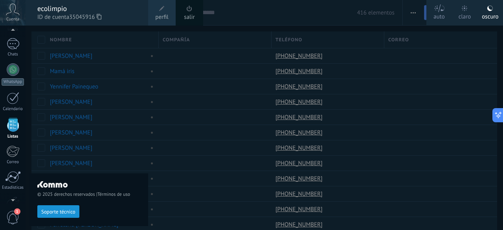
click at [166, 12] on link "perfil" at bounding box center [162, 13] width 28 height 26
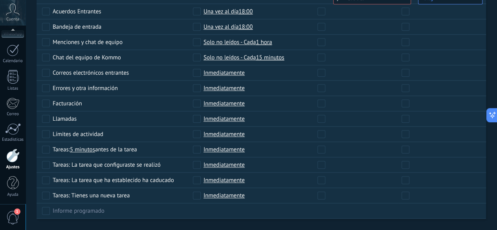
scroll to position [435, 0]
